Goal: Task Accomplishment & Management: Complete application form

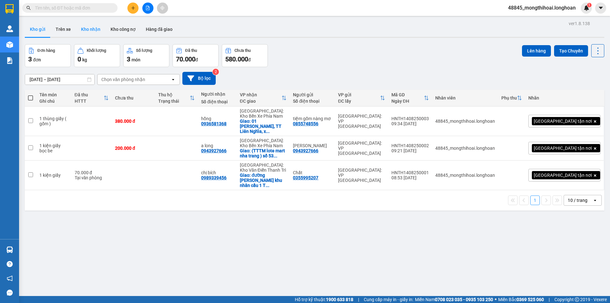
drag, startPoint x: 86, startPoint y: 28, endPoint x: 85, endPoint y: 22, distance: 6.5
click at [86, 25] on button "Kho nhận" at bounding box center [91, 29] width 30 height 15
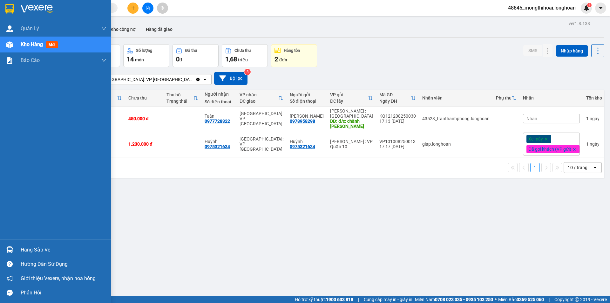
click at [1, 8] on div at bounding box center [55, 10] width 111 height 21
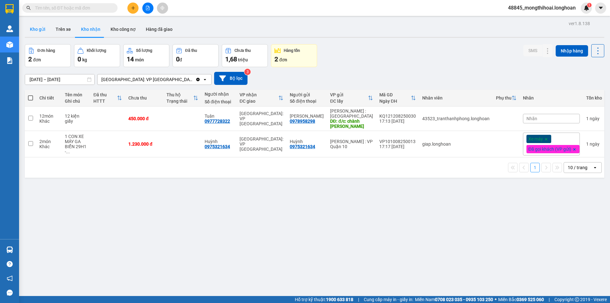
click at [38, 30] on button "Kho gửi" at bounding box center [38, 29] width 26 height 15
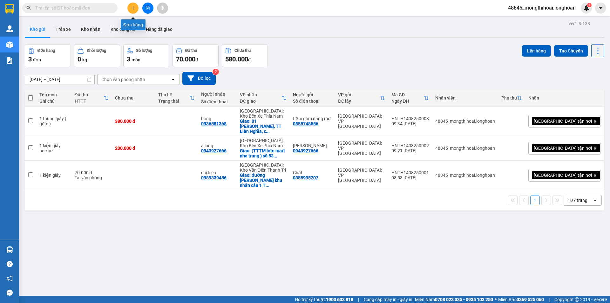
click at [135, 11] on button at bounding box center [132, 8] width 11 height 11
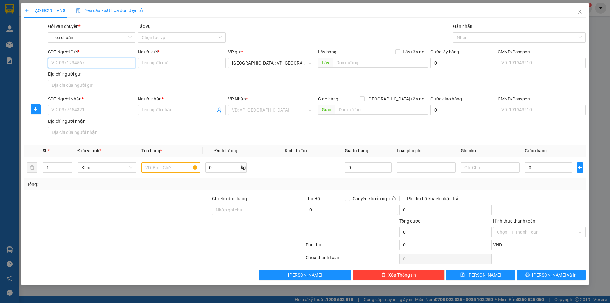
click at [128, 65] on input "SĐT Người Gửi *" at bounding box center [91, 63] width 87 height 10
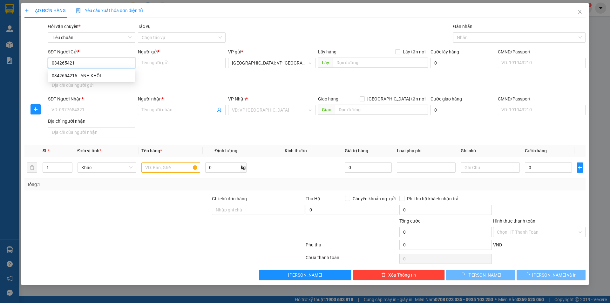
type input "0342654216"
click at [82, 76] on div "0342654216 - ANH KHÔI" at bounding box center [92, 75] width 80 height 7
type input "ANH KHÔI"
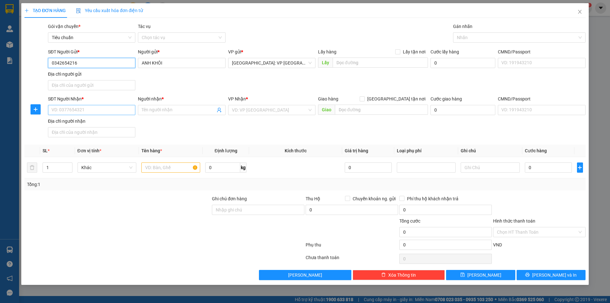
type input "0342654216"
click at [115, 107] on input "SĐT Người Nhận *" at bounding box center [91, 110] width 87 height 10
click at [100, 121] on div "0342654216 - ANH KHÔI" at bounding box center [92, 122] width 80 height 7
type input "0342654216"
type input "ANH KHÔI"
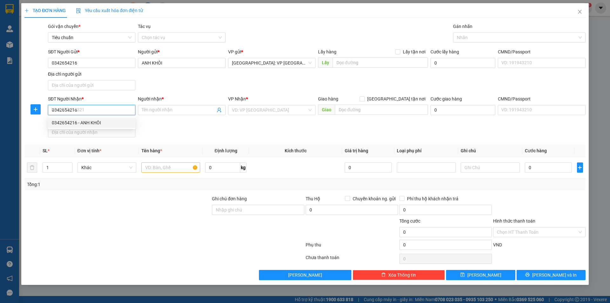
checkbox input "true"
type input "SỐ 43 [PERSON_NAME][GEOGRAPHIC_DATA] - [GEOGRAPHIC_DATA]"
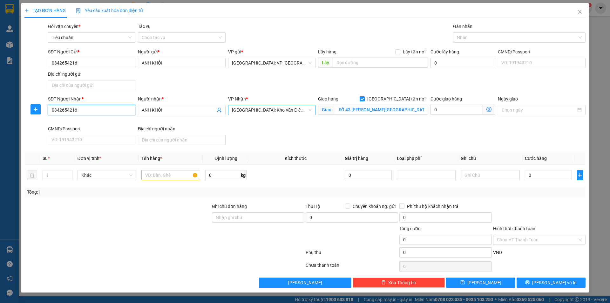
click at [303, 111] on span "[GEOGRAPHIC_DATA]: Kho Văn Điển Thanh Trì" at bounding box center [272, 110] width 80 height 10
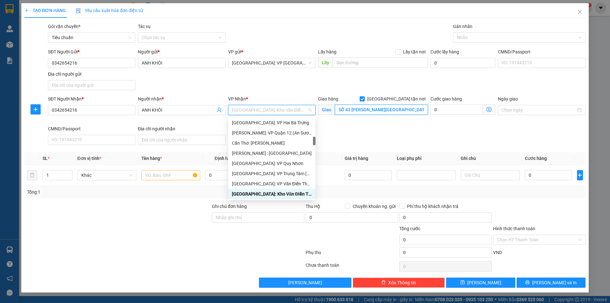
click at [404, 113] on input "SỐ 43 [PERSON_NAME][GEOGRAPHIC_DATA] - [GEOGRAPHIC_DATA]" at bounding box center [381, 110] width 93 height 10
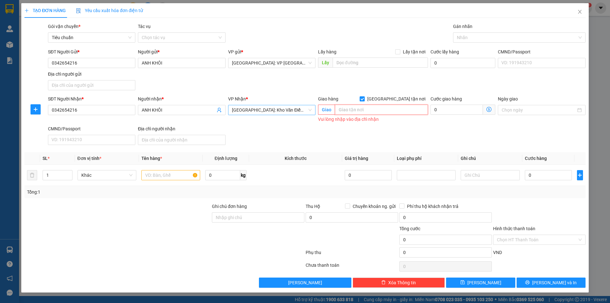
click at [285, 109] on span "[GEOGRAPHIC_DATA]: Kho Văn Điển Thanh Trì" at bounding box center [272, 110] width 80 height 10
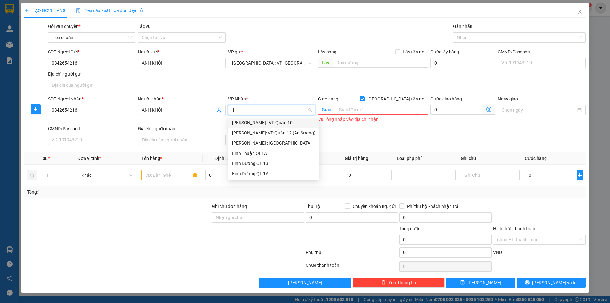
scroll to position [0, 0]
type input "12"
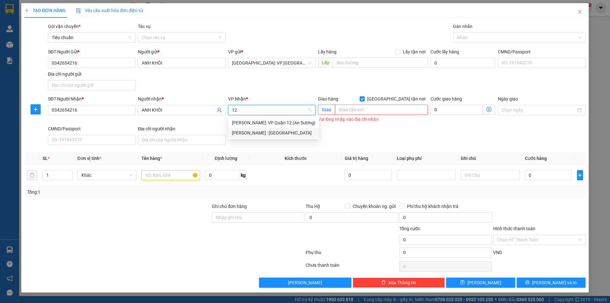
click at [279, 130] on div "[PERSON_NAME] : [GEOGRAPHIC_DATA]" at bounding box center [274, 132] width 84 height 7
click at [385, 109] on input "text" at bounding box center [381, 110] width 93 height 10
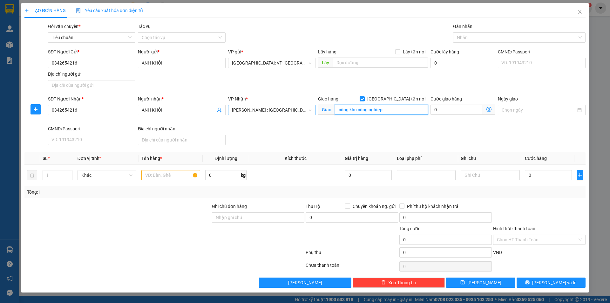
click at [342, 108] on input "công khu công nghiẹp" at bounding box center [381, 110] width 93 height 10
click at [388, 110] on input "cổng khu công nghiẹp" at bounding box center [381, 110] width 93 height 10
click at [402, 114] on input "cổng khu công nghiệp [GEOGRAPHIC_DATA], [GEOGRAPHIC_DATA]" at bounding box center [381, 110] width 93 height 10
click at [404, 107] on input "cổng khu công nghiệp [GEOGRAPHIC_DATA], [GEOGRAPHIC_DATA]" at bounding box center [381, 110] width 93 height 10
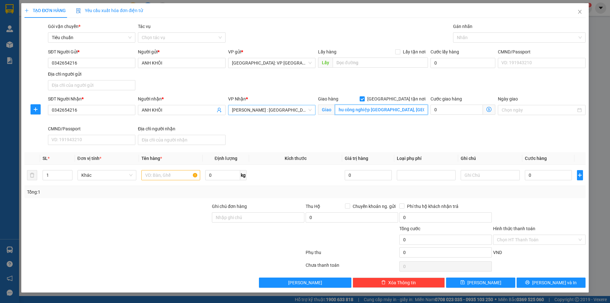
click at [406, 107] on input "cổng khu công nghiệp [GEOGRAPHIC_DATA], [GEOGRAPHIC_DATA]" at bounding box center [381, 110] width 93 height 10
click at [468, 37] on div at bounding box center [516, 38] width 123 height 8
type input "cổng khu công nghiệp [GEOGRAPHIC_DATA], [GEOGRAPHIC_DATA] tỉnh [GEOGRAPHIC_DATA]"
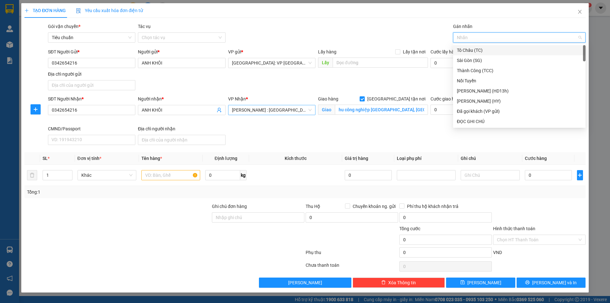
scroll to position [0, 0]
type input "gi"
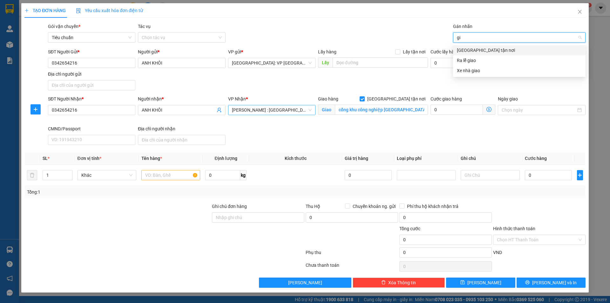
click at [473, 51] on div "[GEOGRAPHIC_DATA] tận nơi" at bounding box center [519, 50] width 125 height 7
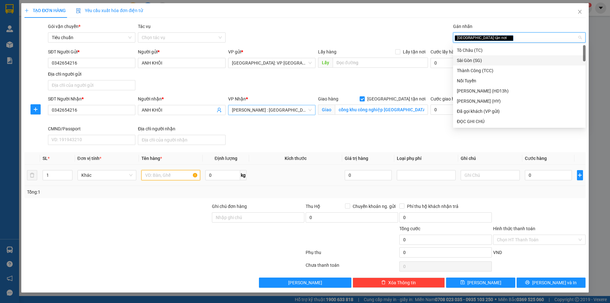
click at [171, 178] on input "text" at bounding box center [170, 175] width 59 height 10
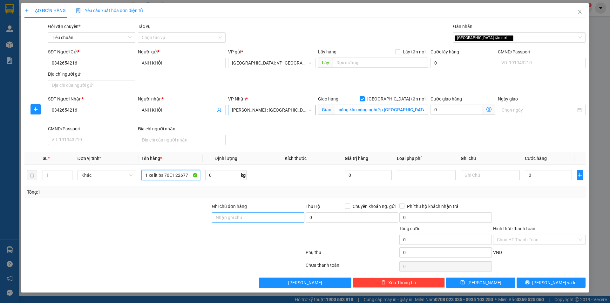
type input "1 xe lit bs 70E1 22677"
click at [291, 221] on input "Ghi chú đơn hàng" at bounding box center [258, 217] width 93 height 10
type input "2 gương, 1chia khoá"
click at [533, 178] on input "0" at bounding box center [548, 175] width 47 height 10
type input "1"
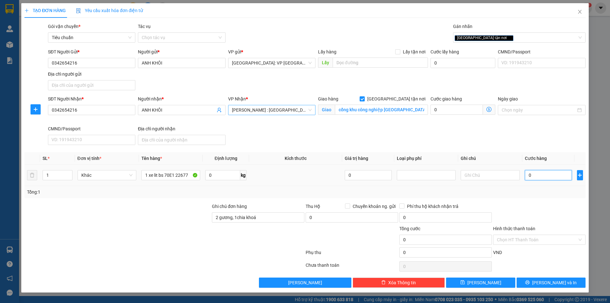
type input "1"
type input "16"
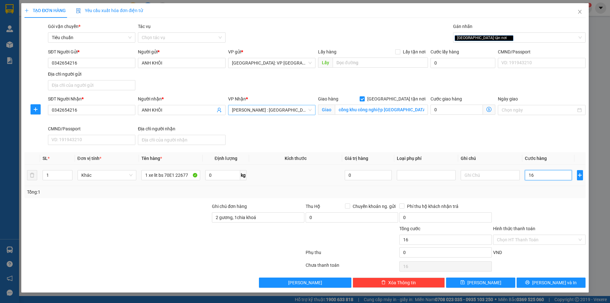
type input "163"
type input "1.630"
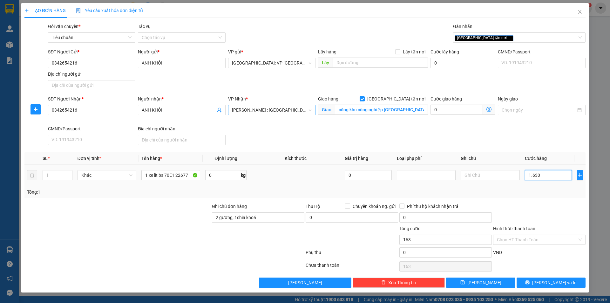
type input "1.630"
type input "16.300"
type input "163.000"
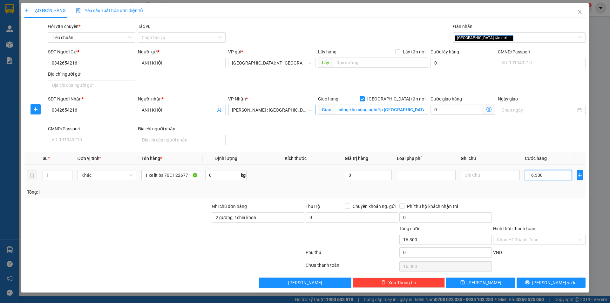
type input "163.000"
click at [556, 175] on input "163.000" at bounding box center [548, 175] width 47 height 10
type input "16.300"
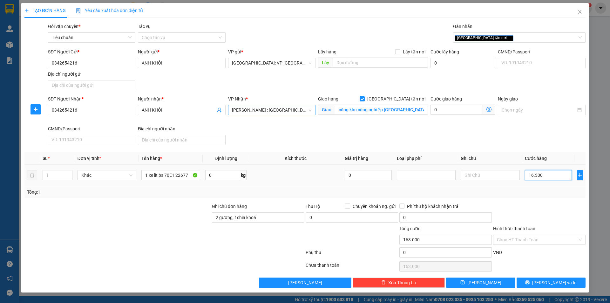
type input "16.300"
type input "1.630"
type input "163"
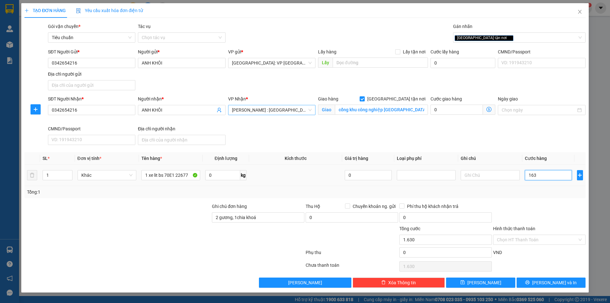
type input "163"
type input "16"
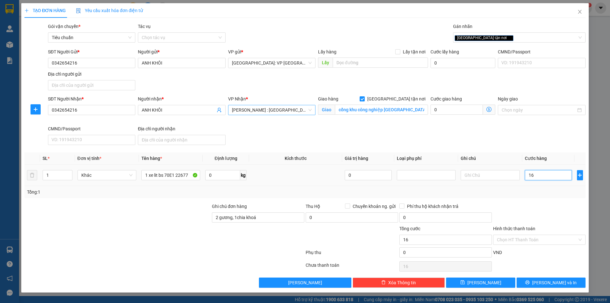
type input "1"
type input "0"
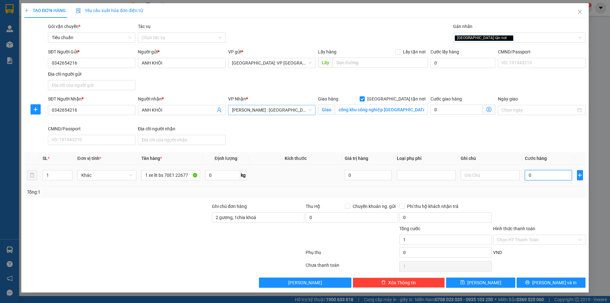
type input "0"
type input "01"
type input "1"
type input "016"
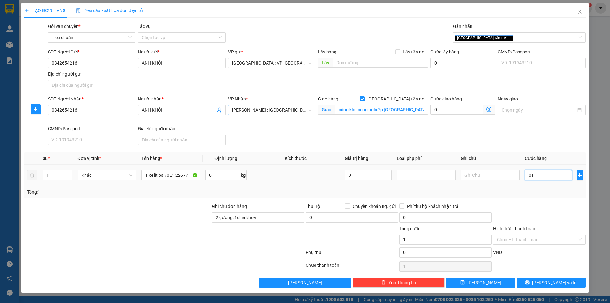
type input "16"
type input "0.163"
type input "163"
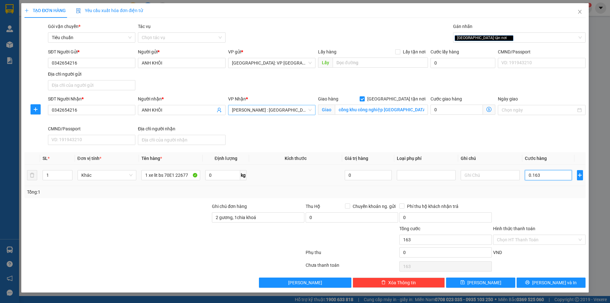
type input "01.630"
type input "1.630"
type input "016.300"
type input "16.300"
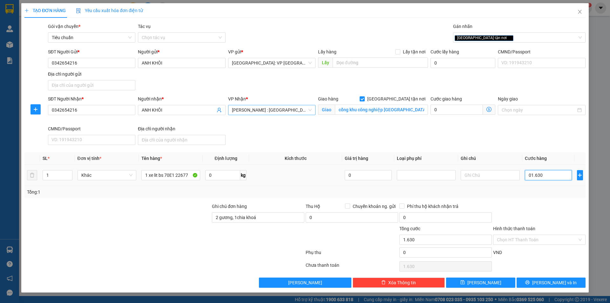
type input "16.300"
type input "0.163.000"
type input "163.000"
type input "01.630.000"
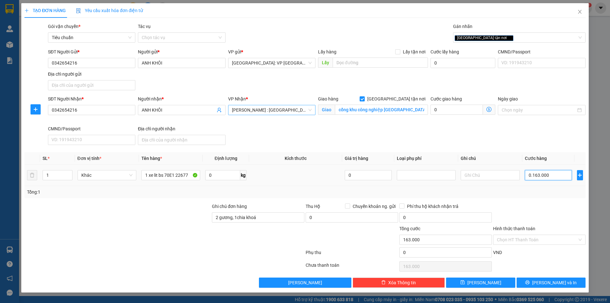
type input "1.630.000"
click at [535, 242] on input "Hình thức thanh toán" at bounding box center [537, 240] width 80 height 10
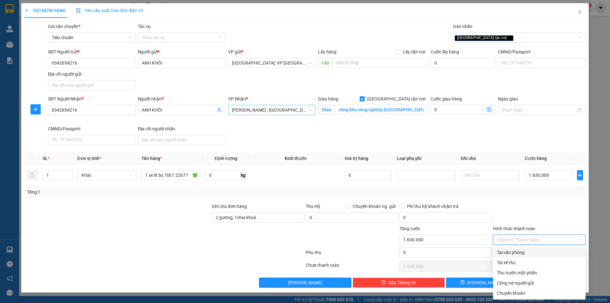
drag, startPoint x: 508, startPoint y: 251, endPoint x: 512, endPoint y: 254, distance: 4.6
click at [509, 251] on div "Tại văn phòng" at bounding box center [539, 252] width 85 height 7
type input "0"
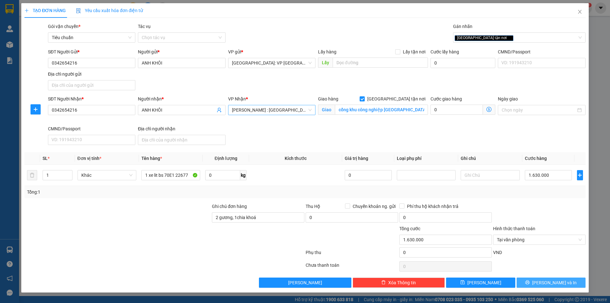
click at [552, 283] on span "[PERSON_NAME] và In" at bounding box center [555, 282] width 45 height 7
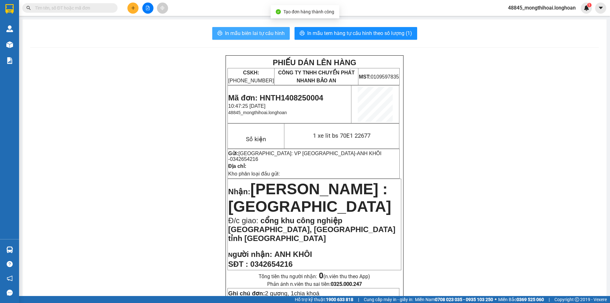
click at [258, 30] on span "In mẫu biên lai tự cấu hình" at bounding box center [255, 33] width 60 height 8
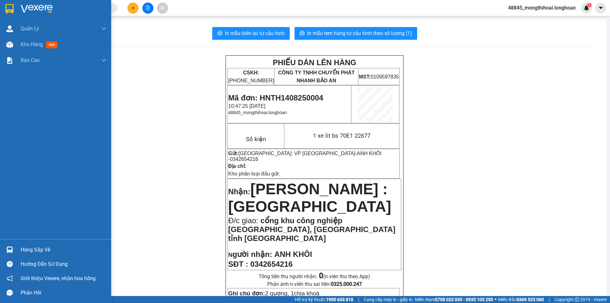
click at [0, 2] on div at bounding box center [55, 10] width 111 height 21
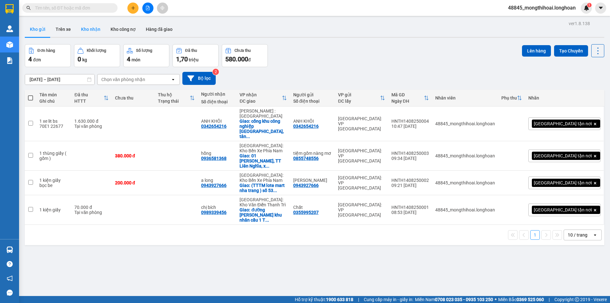
click at [84, 26] on button "Kho nhận" at bounding box center [91, 29] width 30 height 15
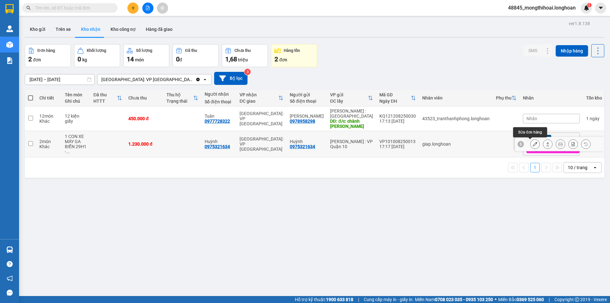
click at [534, 144] on button at bounding box center [535, 144] width 9 height 11
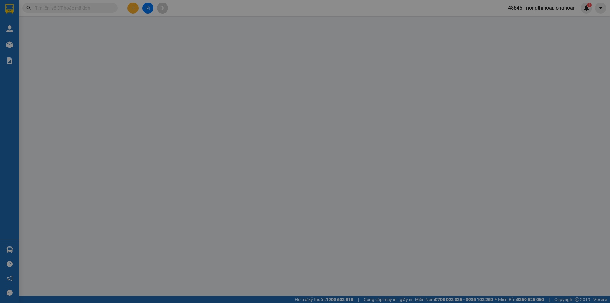
type input "0975321634"
type input "Huỳnh"
type input "0975321634"
type input "Huỳnh"
type input "CÓ CÀ VẸT ĐI KÈM THEO XE"
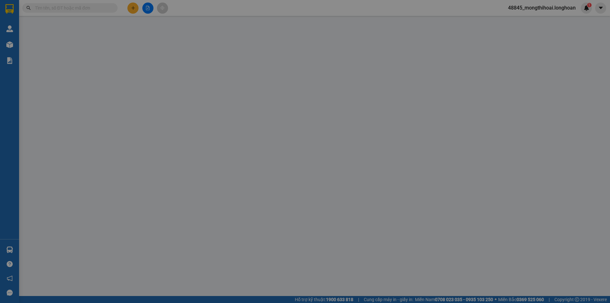
type input "1.230.000"
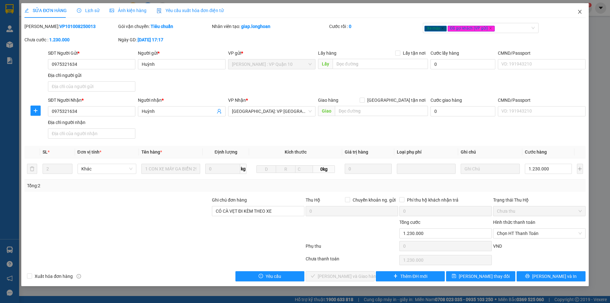
click at [579, 11] on icon "close" at bounding box center [580, 11] width 5 height 5
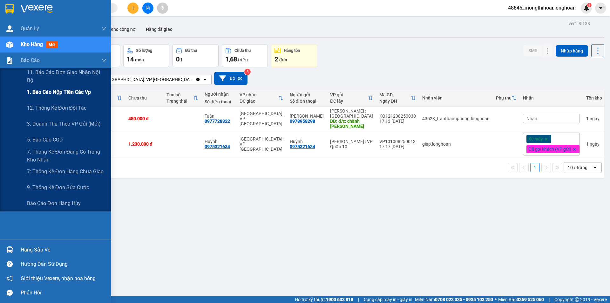
click at [66, 90] on span "1. Báo cáo nộp tiền các vp" at bounding box center [59, 92] width 64 height 8
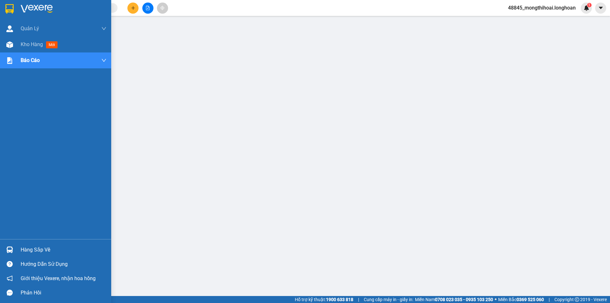
click at [2, 9] on div at bounding box center [55, 10] width 111 height 21
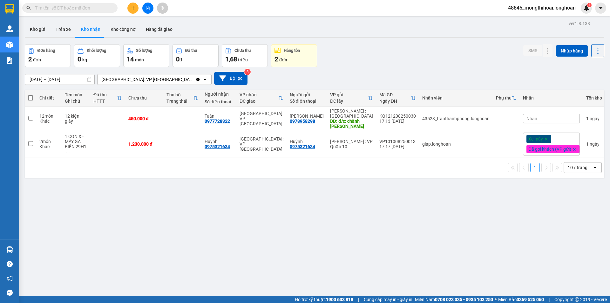
click at [132, 12] on button at bounding box center [132, 8] width 11 height 11
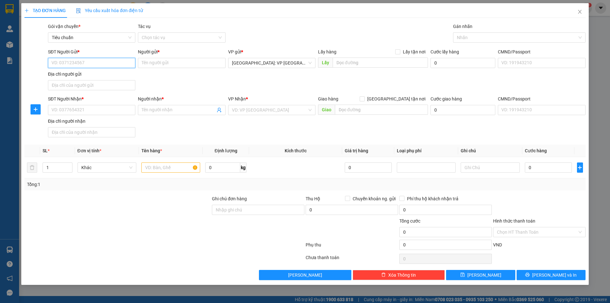
drag, startPoint x: 122, startPoint y: 64, endPoint x: 130, endPoint y: 64, distance: 7.9
click at [123, 64] on input "SĐT Người Gửi *" at bounding box center [91, 63] width 87 height 10
click at [87, 77] on div "0983406633 - tuấn" at bounding box center [92, 75] width 80 height 7
type input "0983406633"
type input "tuấn"
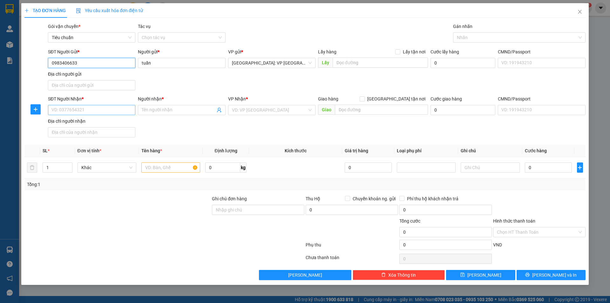
type input "0983406633"
click at [121, 113] on input "SĐT Người Nhận *" at bounding box center [91, 110] width 87 height 10
type input "0386727483"
click at [159, 112] on input "Người nhận *" at bounding box center [178, 110] width 73 height 7
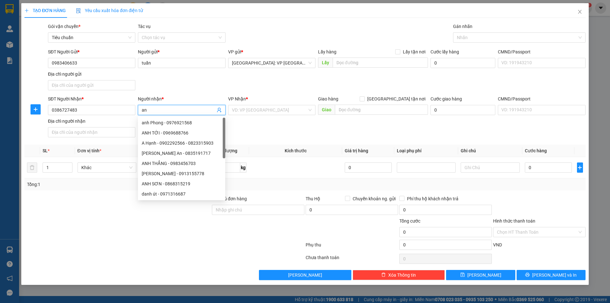
type input "a"
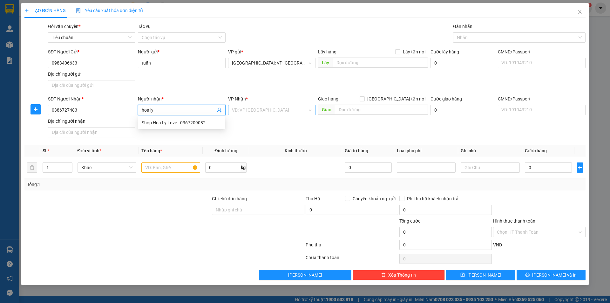
type input "hoa ly"
click at [252, 110] on input "search" at bounding box center [269, 110] width 75 height 10
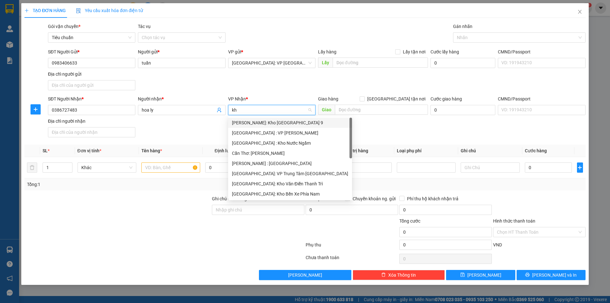
type input "kho"
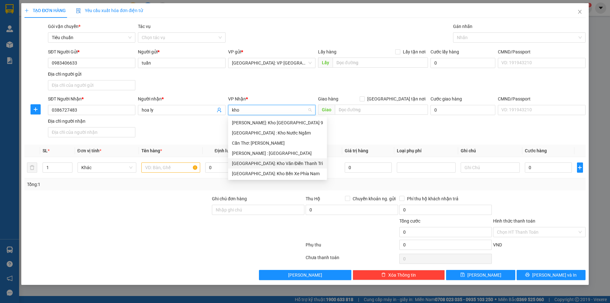
click at [266, 161] on div "[GEOGRAPHIC_DATA]: Kho Văn Điển Thanh Trì" at bounding box center [277, 163] width 91 height 7
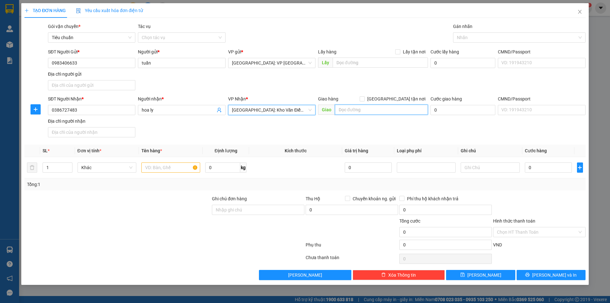
click at [373, 109] on input "text" at bounding box center [381, 110] width 93 height 10
click at [414, 111] on input "toà prime số 1 đường [PERSON_NAME], p [PERSON_NAME] thái" at bounding box center [381, 110] width 93 height 10
type input "toà prime số 1 đường [PERSON_NAME], p [PERSON_NAME] tp thái nguên"
click at [400, 98] on span "[GEOGRAPHIC_DATA] tận nơi" at bounding box center [396, 98] width 63 height 7
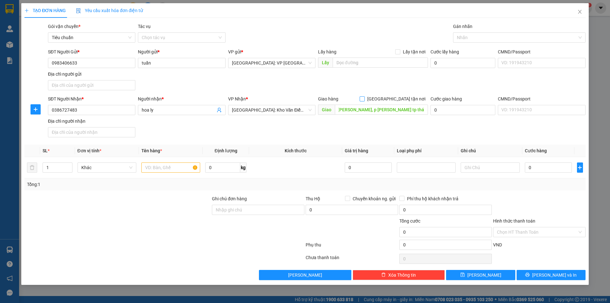
click at [364, 98] on input "[GEOGRAPHIC_DATA] tận nơi" at bounding box center [362, 98] width 4 height 4
checkbox input "true"
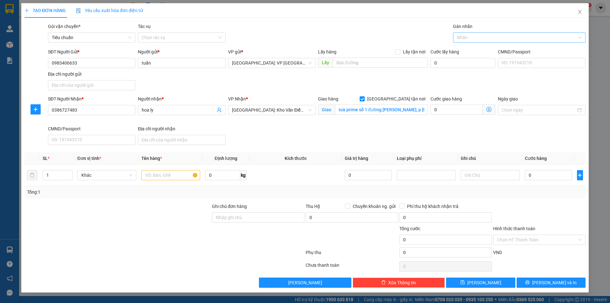
click at [475, 37] on div at bounding box center [516, 38] width 123 height 8
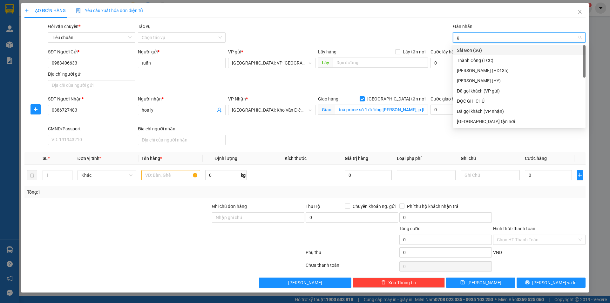
type input "gi"
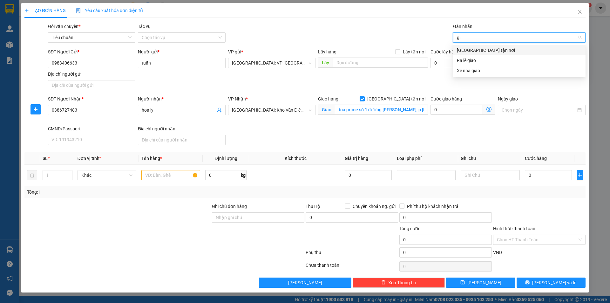
click at [476, 48] on div "[GEOGRAPHIC_DATA] tận nơi" at bounding box center [519, 50] width 125 height 7
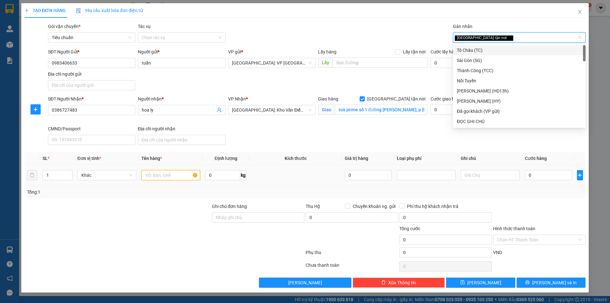
click at [172, 175] on input "text" at bounding box center [170, 175] width 59 height 10
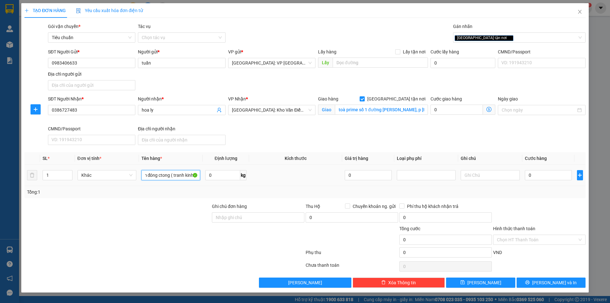
scroll to position [0, 21]
type input "1 kiện tấm đóng ctong ( tranh kinh )"
click at [241, 218] on input "Ghi chú đơn hàng" at bounding box center [258, 217] width 93 height 10
type input "hàng kinh"
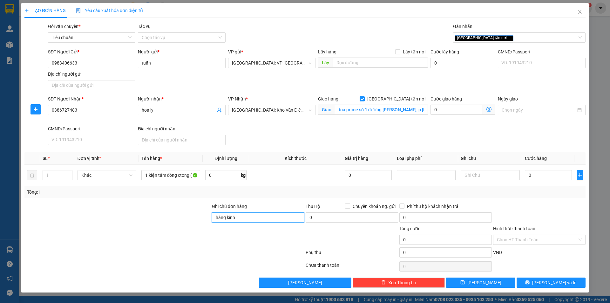
click at [278, 222] on input "hàng kinh" at bounding box center [258, 217] width 93 height 10
type input "hàng thuỷ dễ vỡ nhẹ tay, hư vỡ không đền báo bên người gửi r"
click at [547, 177] on input "0" at bounding box center [548, 175] width 47 height 10
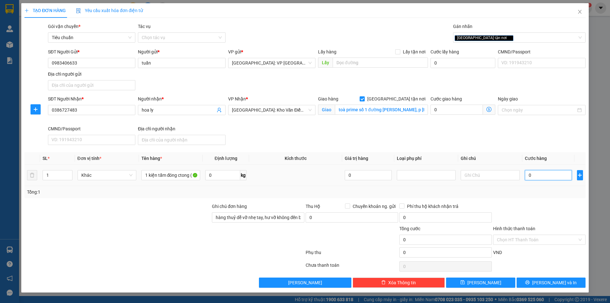
type input "1"
type input "13"
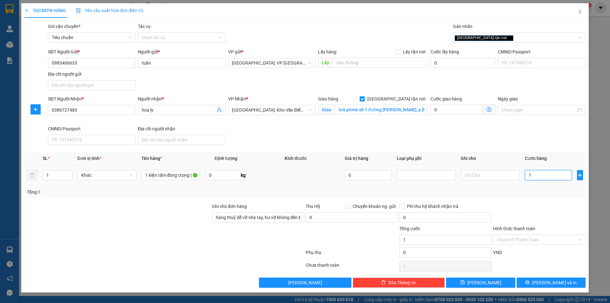
type input "13"
type input "130"
type input "1.300"
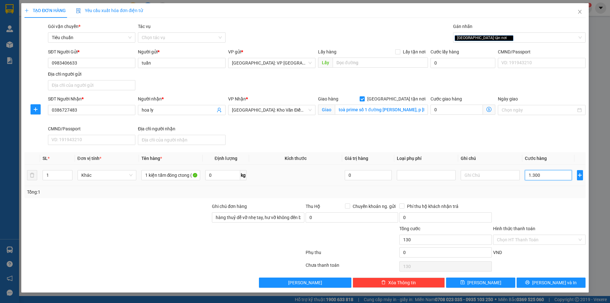
type input "1.300"
type input "13.000"
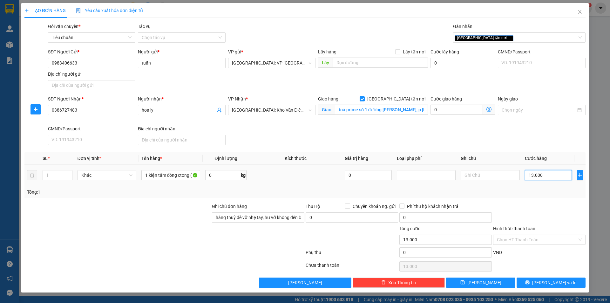
type input "130.000"
click at [546, 281] on button "[PERSON_NAME] và In" at bounding box center [551, 283] width 69 height 10
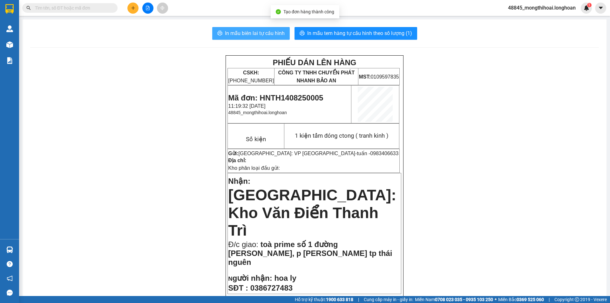
click at [262, 28] on button "In mẫu biên lai tự cấu hình" at bounding box center [251, 33] width 78 height 13
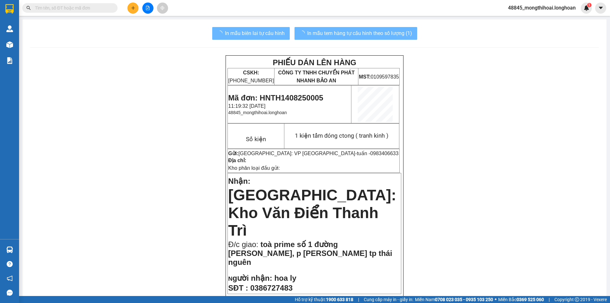
scroll to position [127, 0]
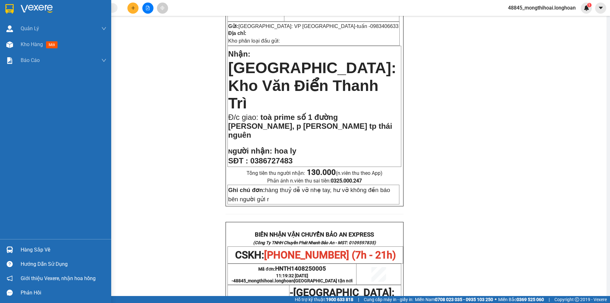
drag, startPoint x: 0, startPoint y: 4, endPoint x: 7, endPoint y: 1, distance: 7.6
click at [0, 4] on div at bounding box center [55, 10] width 111 height 21
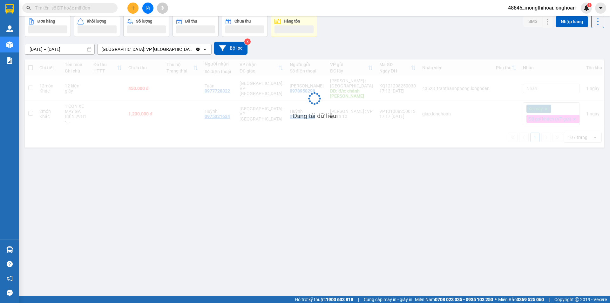
scroll to position [29, 0]
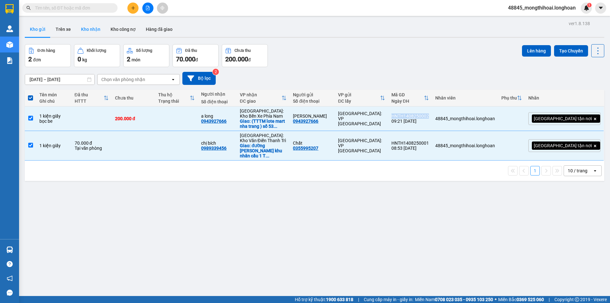
click at [88, 28] on button "Kho nhận" at bounding box center [91, 29] width 30 height 15
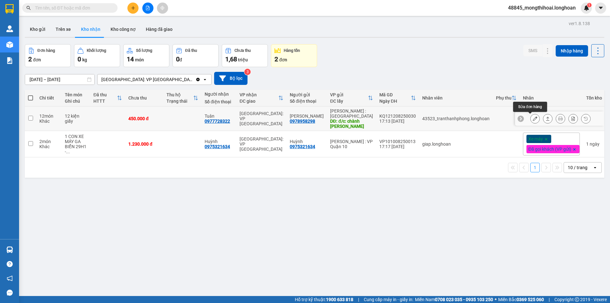
click at [533, 118] on icon at bounding box center [535, 118] width 4 height 4
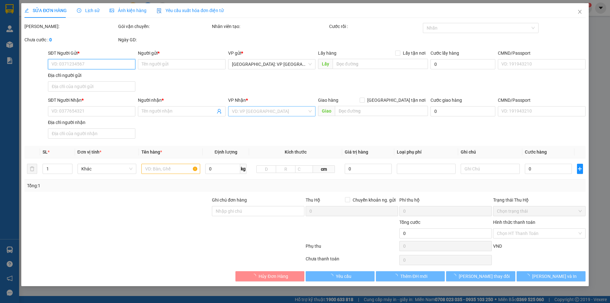
type input "0978958298"
type input "[PERSON_NAME]"
type input "đ/c: chành hồng ngọc"
type input "0977728322"
type input "Tuân"
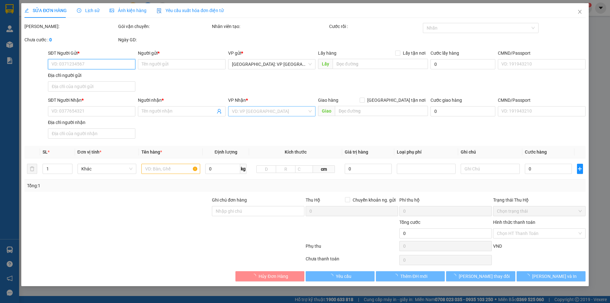
type input "450.000"
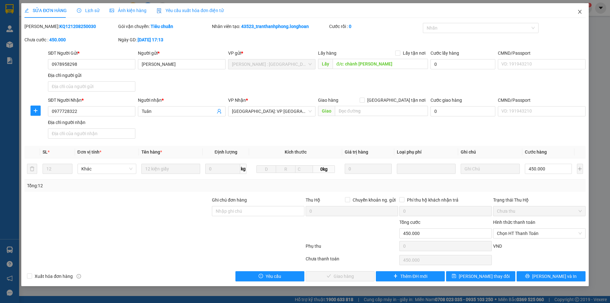
click at [580, 10] on icon "close" at bounding box center [580, 11] width 5 height 5
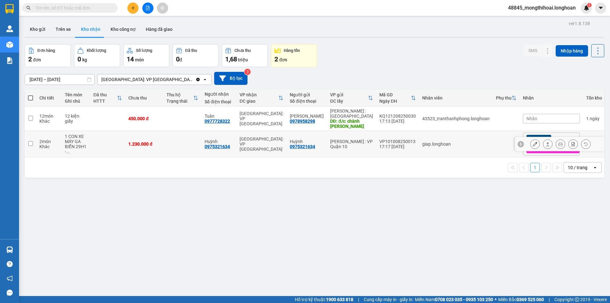
click at [531, 143] on button at bounding box center [535, 144] width 9 height 11
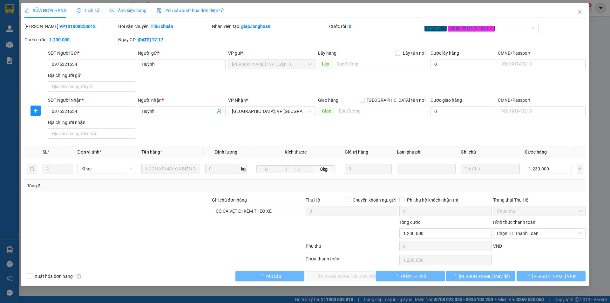
type input "0975321634"
type input "Huỳnh"
type input "0975321634"
type input "Huỳnh"
type input "CÓ CÀ VẸT ĐI KÈM THEO XE"
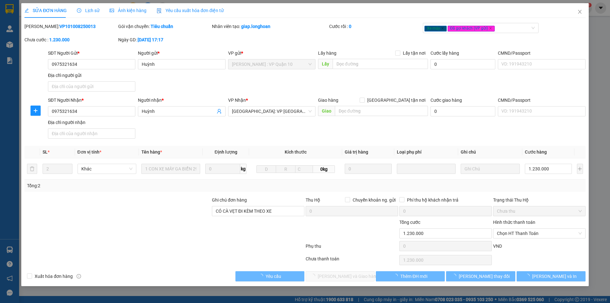
type input "1.230.000"
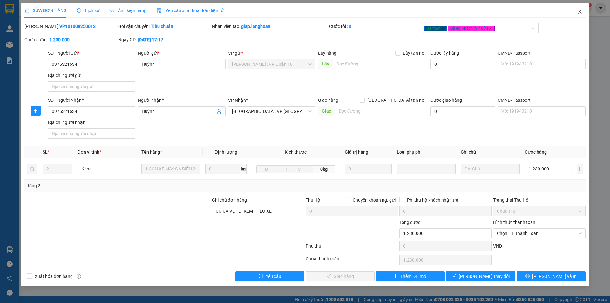
click at [580, 9] on span "Close" at bounding box center [580, 12] width 18 height 18
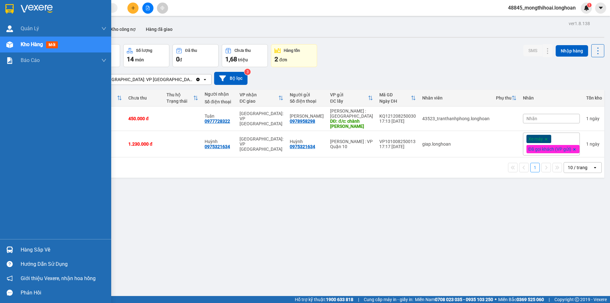
drag, startPoint x: 0, startPoint y: 2, endPoint x: 5, endPoint y: 0, distance: 5.1
click at [0, 2] on div at bounding box center [55, 10] width 111 height 21
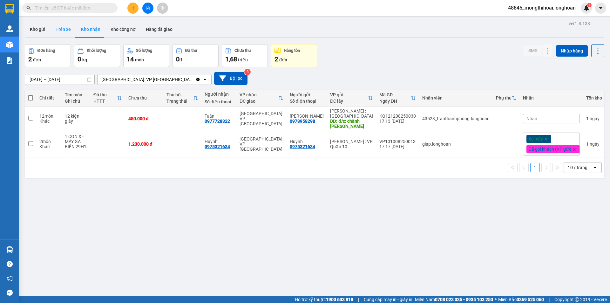
click at [36, 27] on button "Kho gửi" at bounding box center [38, 29] width 26 height 15
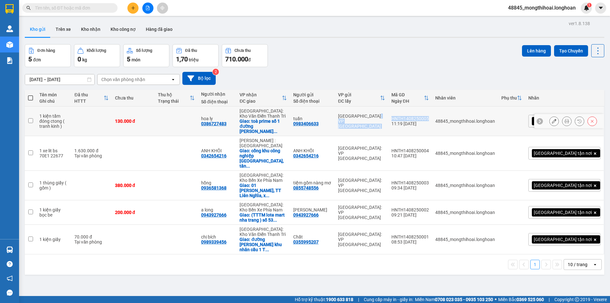
drag, startPoint x: 419, startPoint y: 112, endPoint x: 460, endPoint y: 117, distance: 41.3
click at [460, 117] on tr "1 kiện tấm đóng ctong ( tranh kinh ) 130.000 đ hoa ly 0386727483 Hà Nội: Kho Vă…" at bounding box center [315, 122] width 580 height 30
checkbox input "true"
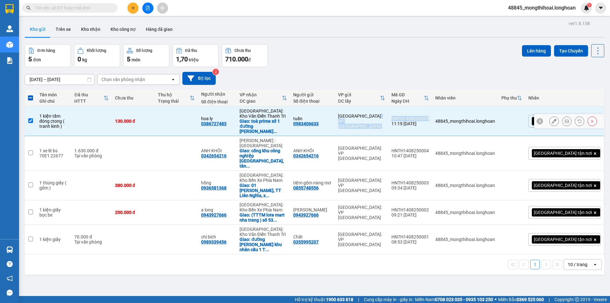
copy tr "Hà Nội: VP Tây Hồ HNTH1408250005"
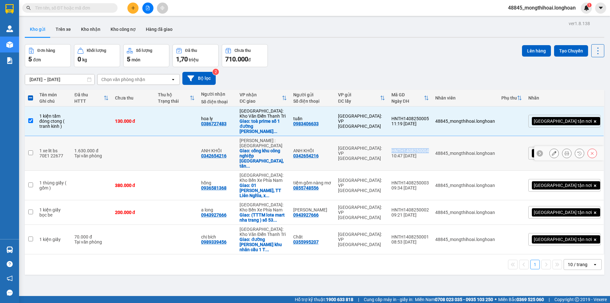
click at [432, 142] on td "HNTH1408250004 10:47 14/08" at bounding box center [410, 153] width 44 height 35
checkbox input "true"
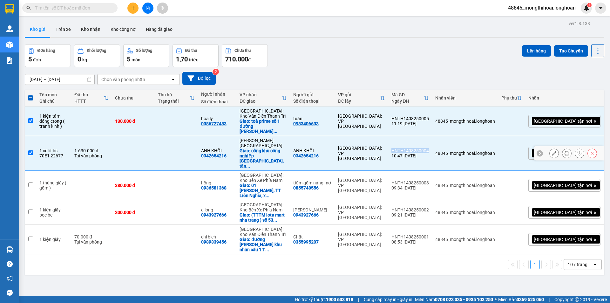
copy div "HNTH1408250004"
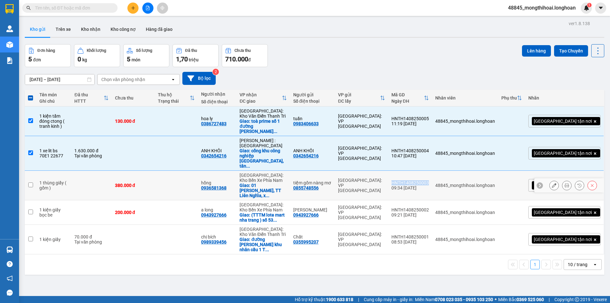
drag, startPoint x: 423, startPoint y: 166, endPoint x: 459, endPoint y: 165, distance: 36.9
click at [432, 171] on td "HNTH1408250003 09:34 14/08" at bounding box center [410, 186] width 44 height 30
checkbox input "true"
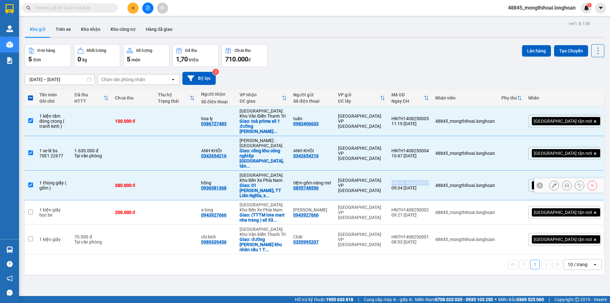
copy div "HNTH1408250003"
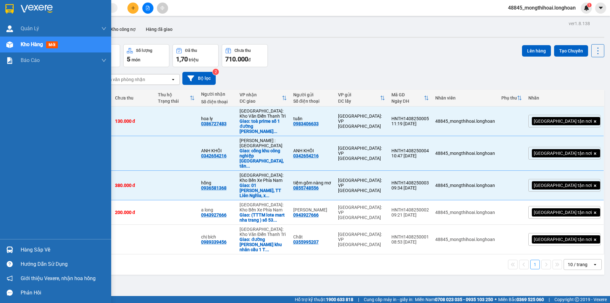
drag, startPoint x: 3, startPoint y: 6, endPoint x: 11, endPoint y: 1, distance: 9.4
click at [4, 5] on div at bounding box center [55, 10] width 111 height 21
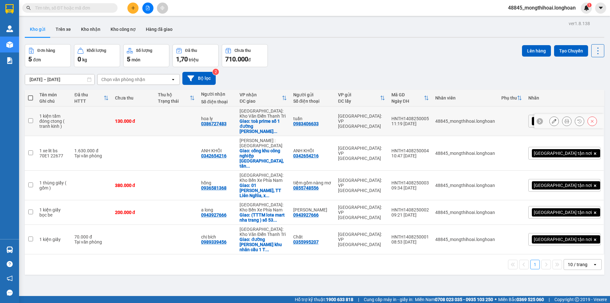
click at [565, 119] on icon at bounding box center [567, 121] width 4 height 4
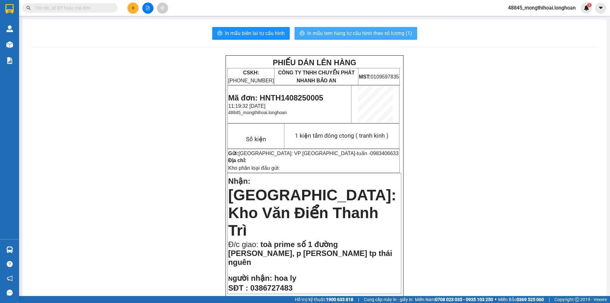
click at [360, 33] on span "In mẫu tem hàng tự cấu hình theo số lượng (1)" at bounding box center [359, 33] width 105 height 8
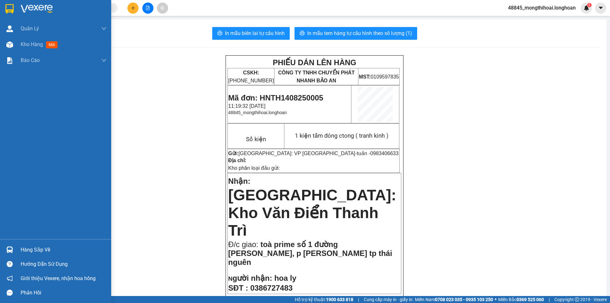
click at [0, 9] on div at bounding box center [55, 10] width 111 height 21
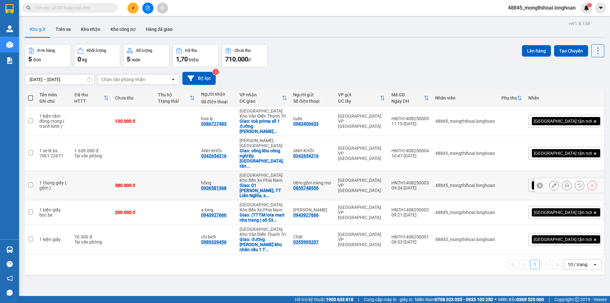
click at [563, 180] on button at bounding box center [567, 185] width 9 height 11
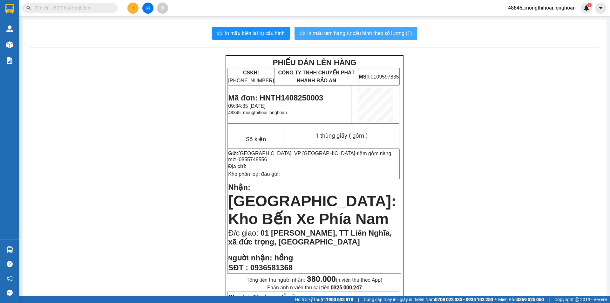
click at [366, 33] on span "In mẫu tem hàng tự cấu hình theo số lượng (1)" at bounding box center [359, 33] width 105 height 8
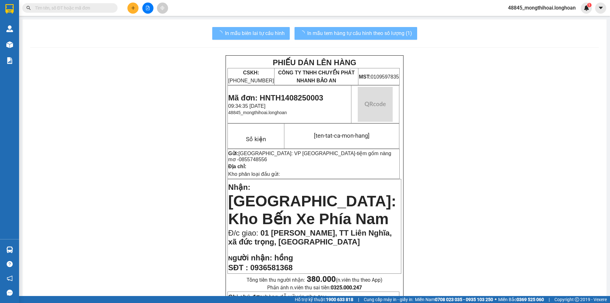
scroll to position [64, 0]
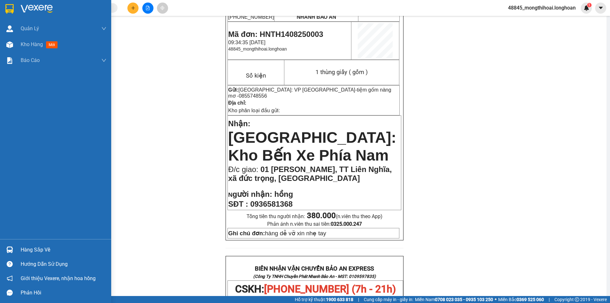
click at [8, 5] on img at bounding box center [9, 9] width 8 height 10
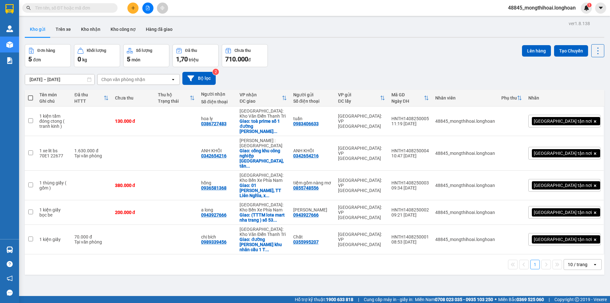
click at [133, 14] on div "Kết quả tìm kiếm ( 0 ) Bộ lọc No Data 48845_mongthihoai.longhoan 1" at bounding box center [305, 8] width 610 height 16
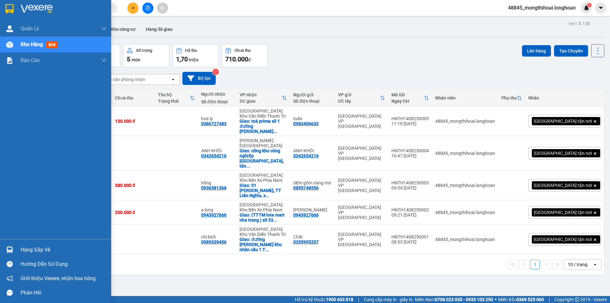
click at [3, 11] on div at bounding box center [55, 10] width 111 height 21
click at [0, 6] on div at bounding box center [55, 10] width 111 height 21
click at [0, 1] on div at bounding box center [55, 10] width 111 height 21
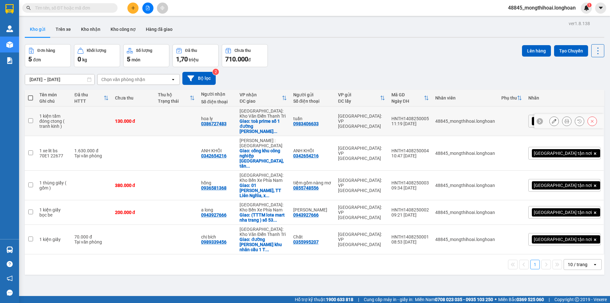
scroll to position [29, 0]
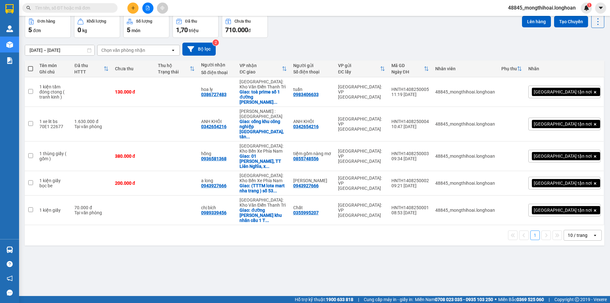
click at [135, 4] on button at bounding box center [132, 8] width 11 height 11
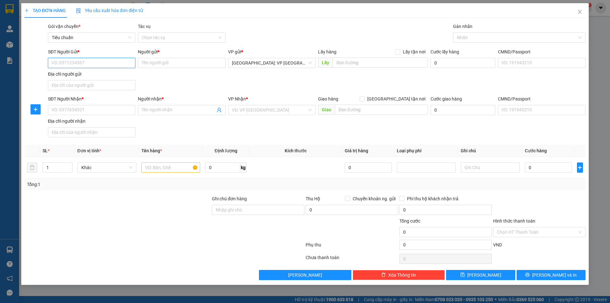
click at [126, 64] on input "SĐT Người Gửi *" at bounding box center [91, 63] width 87 height 10
click at [95, 63] on input "SĐT Người Gửi *" at bounding box center [91, 63] width 87 height 10
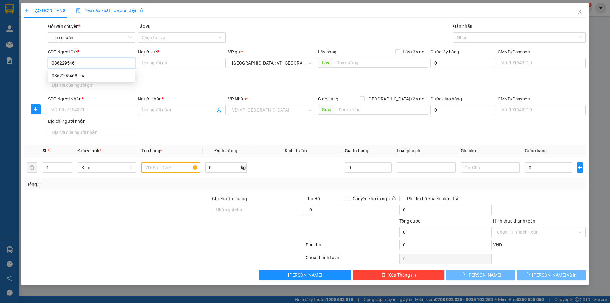
type input "0862295468"
drag, startPoint x: 85, startPoint y: 75, endPoint x: 116, endPoint y: 88, distance: 33.8
click at [85, 75] on div "0862295468 - hà" at bounding box center [92, 75] width 80 height 7
type input "hà"
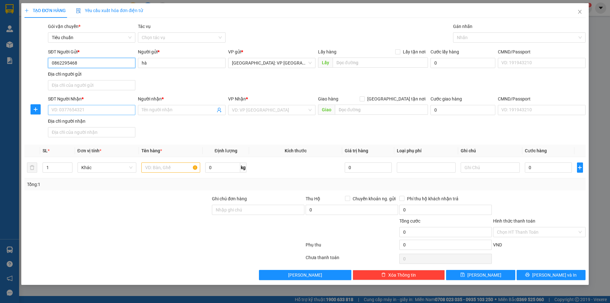
type input "0862295468"
click at [107, 109] on input "SĐT Người Nhận *" at bounding box center [91, 110] width 87 height 10
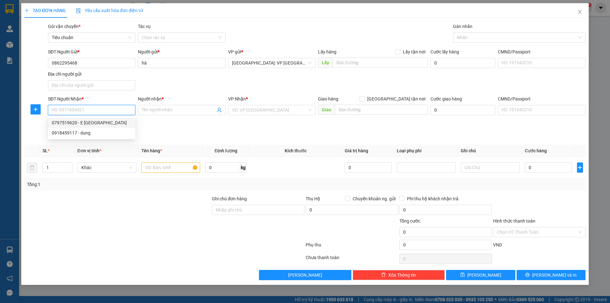
click at [85, 123] on div "0797519620 - E MI" at bounding box center [92, 122] width 80 height 7
type input "0797519620"
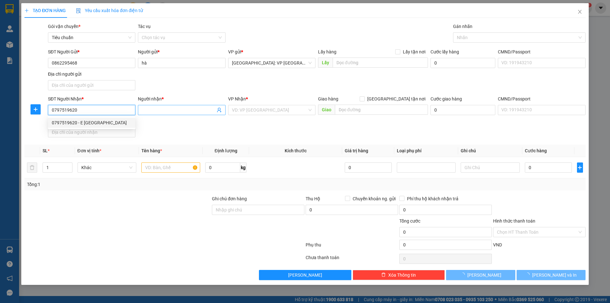
type input "E MI"
checkbox input "true"
type input "11A/10 khu phố 9, phường tân hoà, biên hoà, đồng nai"
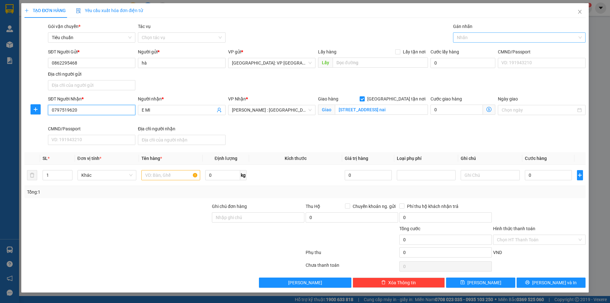
click at [470, 38] on div at bounding box center [516, 38] width 123 height 8
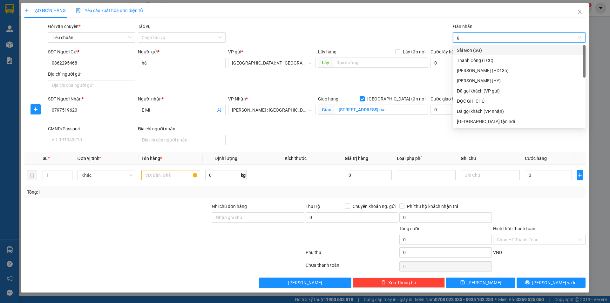
type input "gi"
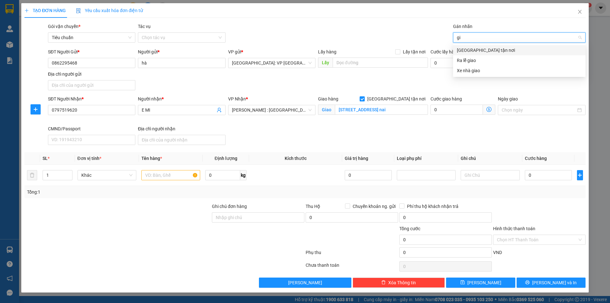
click at [475, 48] on div "[GEOGRAPHIC_DATA] tận nơi" at bounding box center [519, 50] width 125 height 7
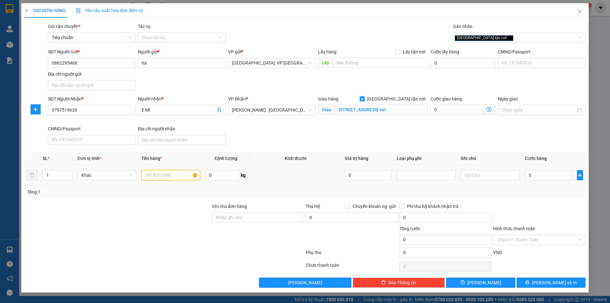
click at [149, 177] on input "text" at bounding box center [170, 175] width 59 height 10
type input "1 thùng xốp vàng"
click at [566, 177] on input "0" at bounding box center [548, 175] width 47 height 10
click at [555, 165] on td "0" at bounding box center [549, 175] width 52 height 21
click at [549, 171] on input "0" at bounding box center [548, 175] width 47 height 10
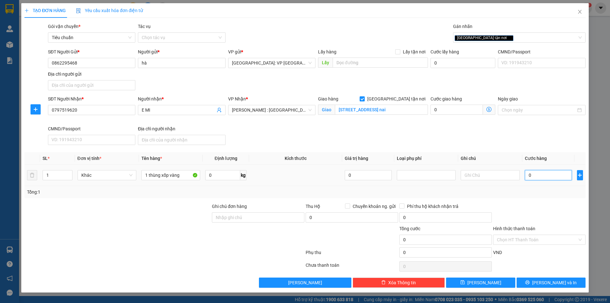
type input "1"
type input "15"
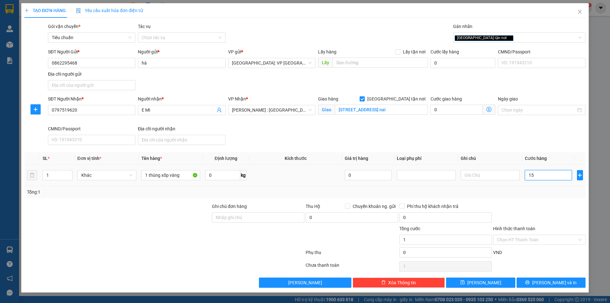
type input "15"
type input "150"
type input "1.500"
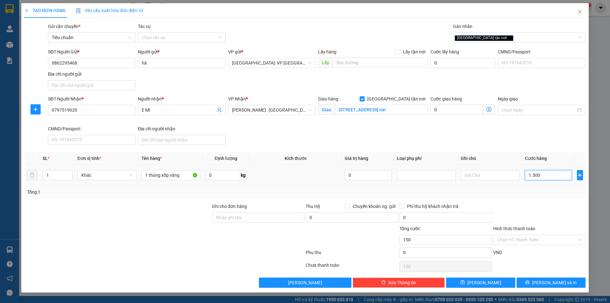
type input "1.500"
type input "15.000"
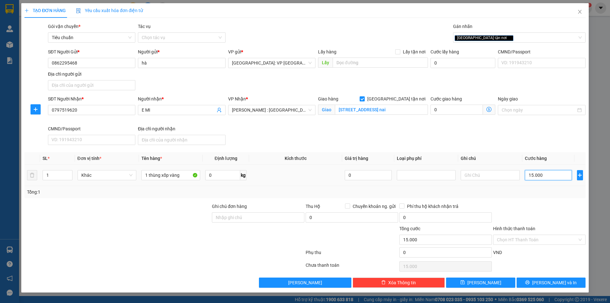
type input "150.000"
click at [539, 280] on button "[PERSON_NAME] và In" at bounding box center [551, 283] width 69 height 10
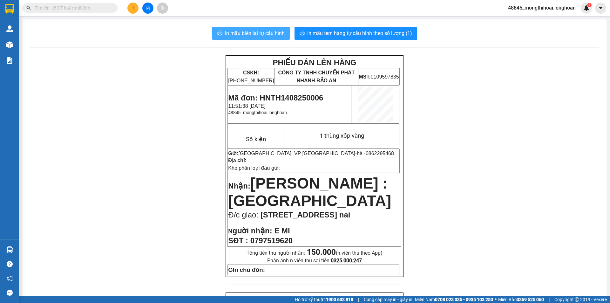
click at [250, 32] on span "In mẫu biên lai tự cấu hình" at bounding box center [255, 33] width 60 height 8
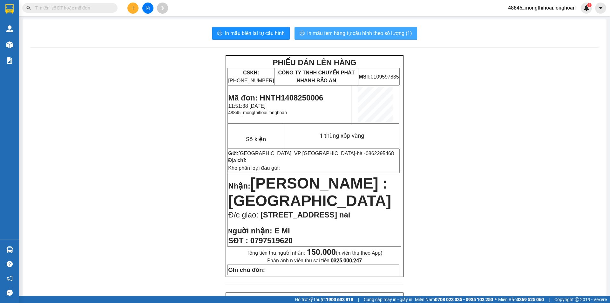
click at [373, 35] on span "In mẫu tem hàng tự cấu hình theo số lượng (1)" at bounding box center [359, 33] width 105 height 8
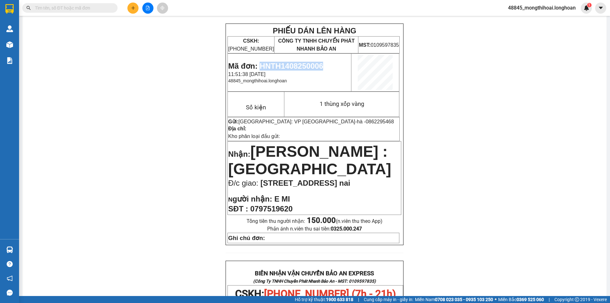
drag, startPoint x: 257, startPoint y: 61, endPoint x: 321, endPoint y: 64, distance: 63.7
click at [321, 64] on td "Mã đơn: HNTH1408250006 11:51:38 - 14/08/2025 48845_mongthihoai.longhoan" at bounding box center [290, 73] width 124 height 38
copy span "HNTH1408250006"
